Goal: Task Accomplishment & Management: Manage account settings

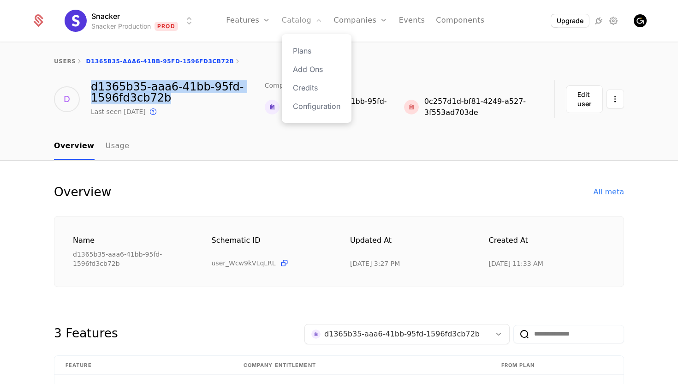
click at [314, 29] on link "Catalog" at bounding box center [302, 20] width 41 height 41
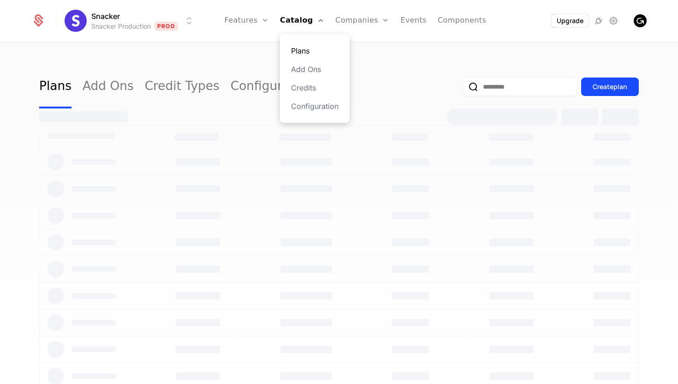
click at [308, 50] on link "Plans" at bounding box center [314, 50] width 47 height 11
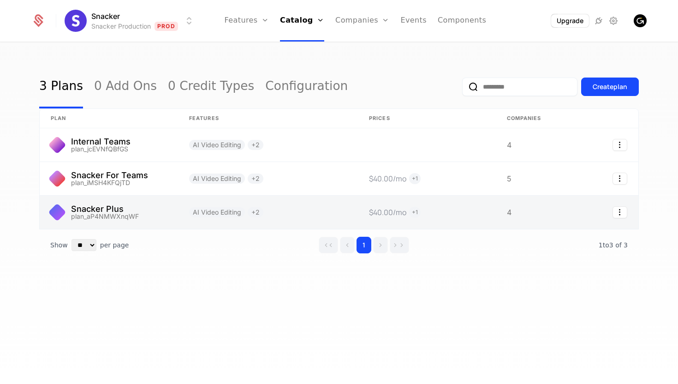
click at [167, 213] on link at bounding box center [109, 211] width 138 height 33
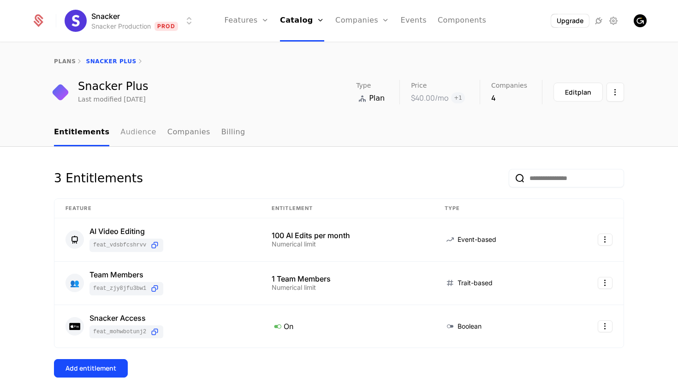
click at [124, 137] on link "Audience" at bounding box center [138, 132] width 36 height 27
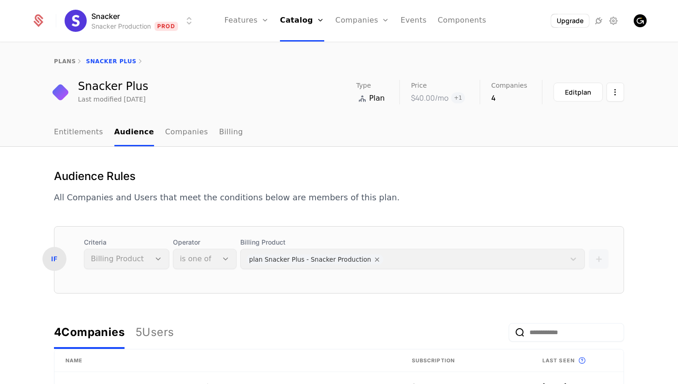
scroll to position [189, 0]
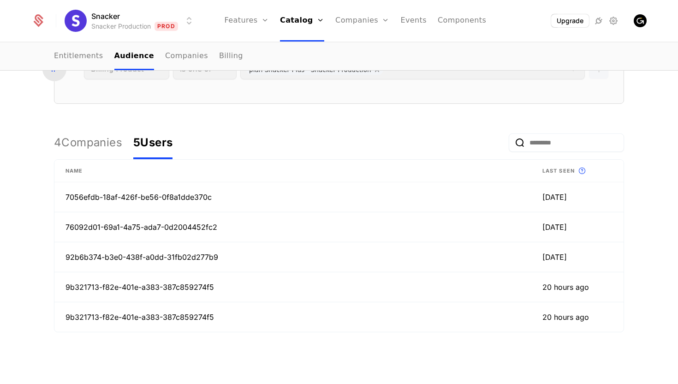
click at [157, 134] on button "5 Users" at bounding box center [152, 142] width 39 height 33
